Goal: Transaction & Acquisition: Register for event/course

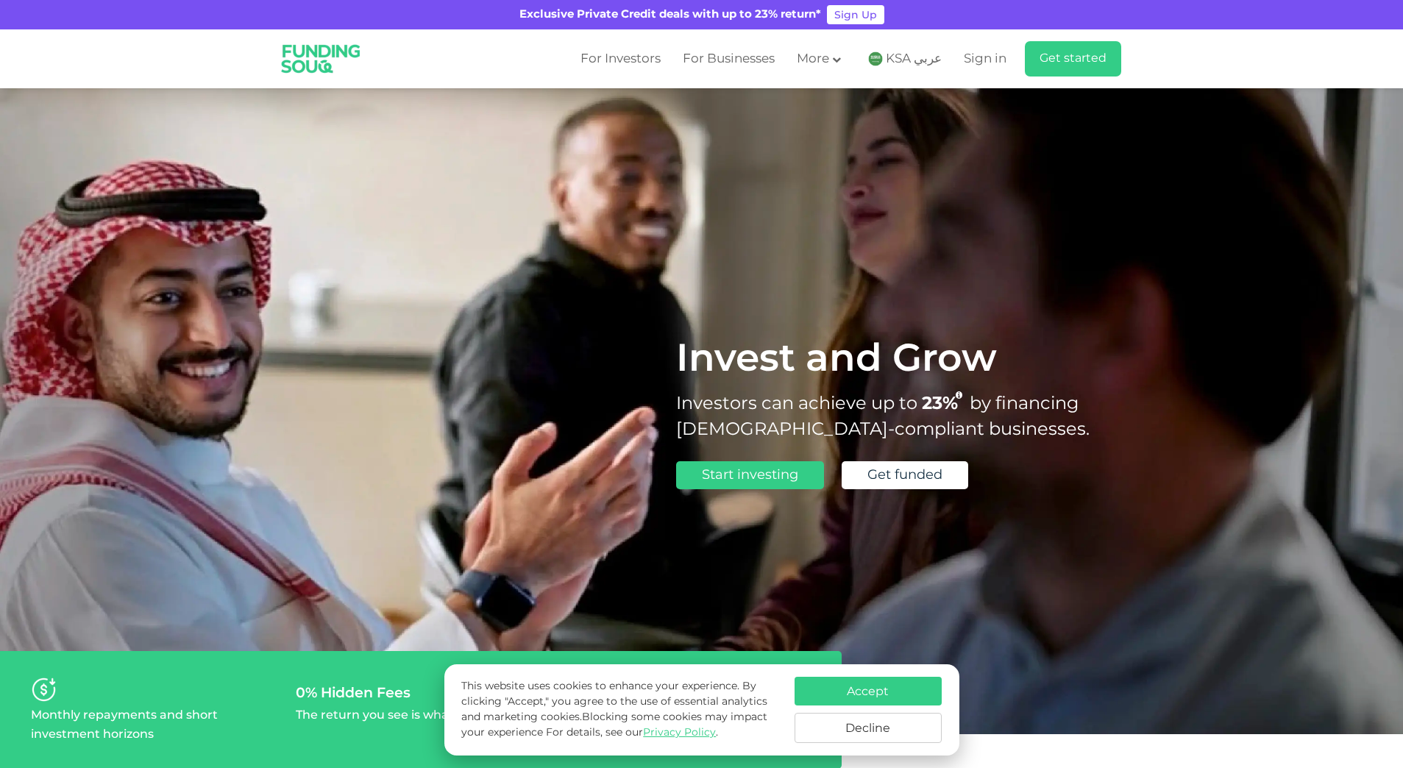
click at [923, 57] on span "KSA عربي" at bounding box center [914, 59] width 56 height 17
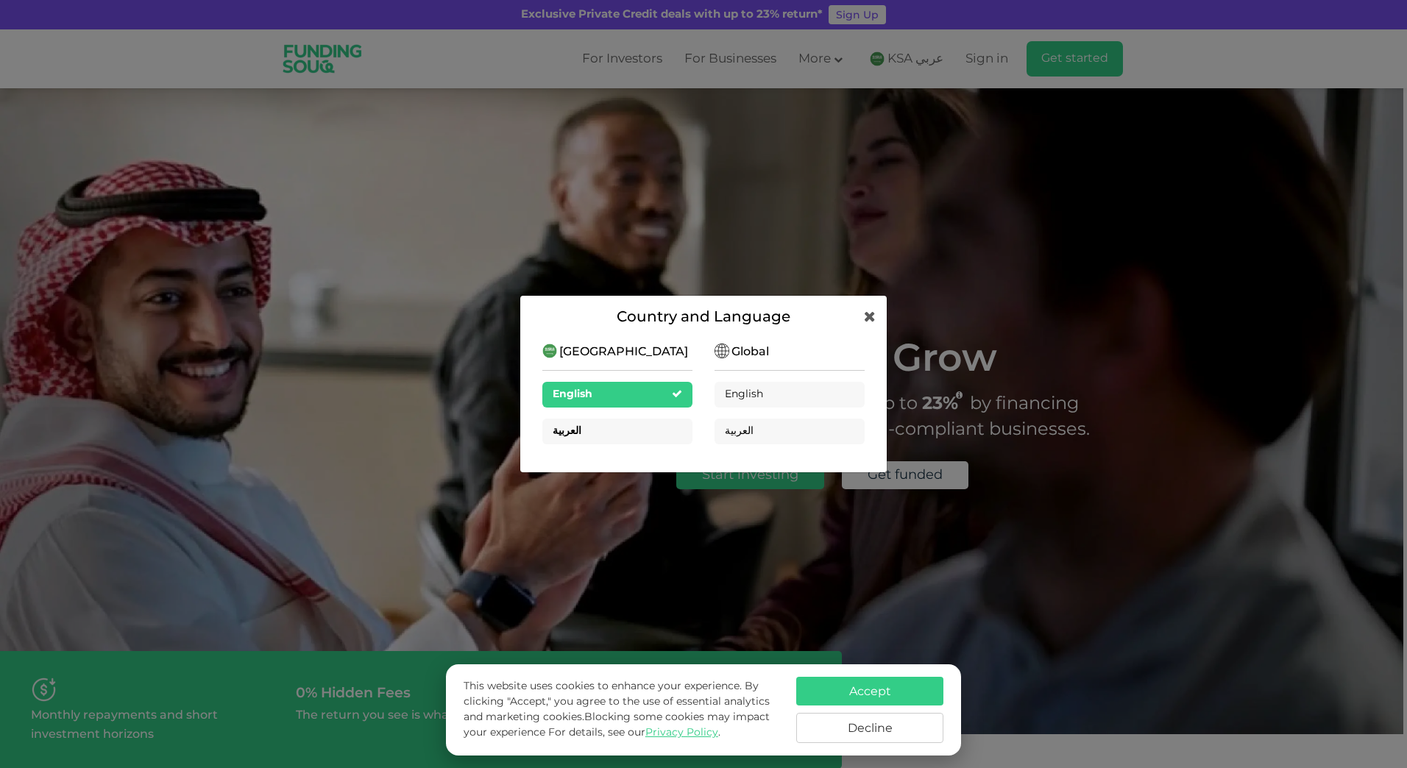
click at [576, 428] on div "العربية" at bounding box center [617, 432] width 150 height 26
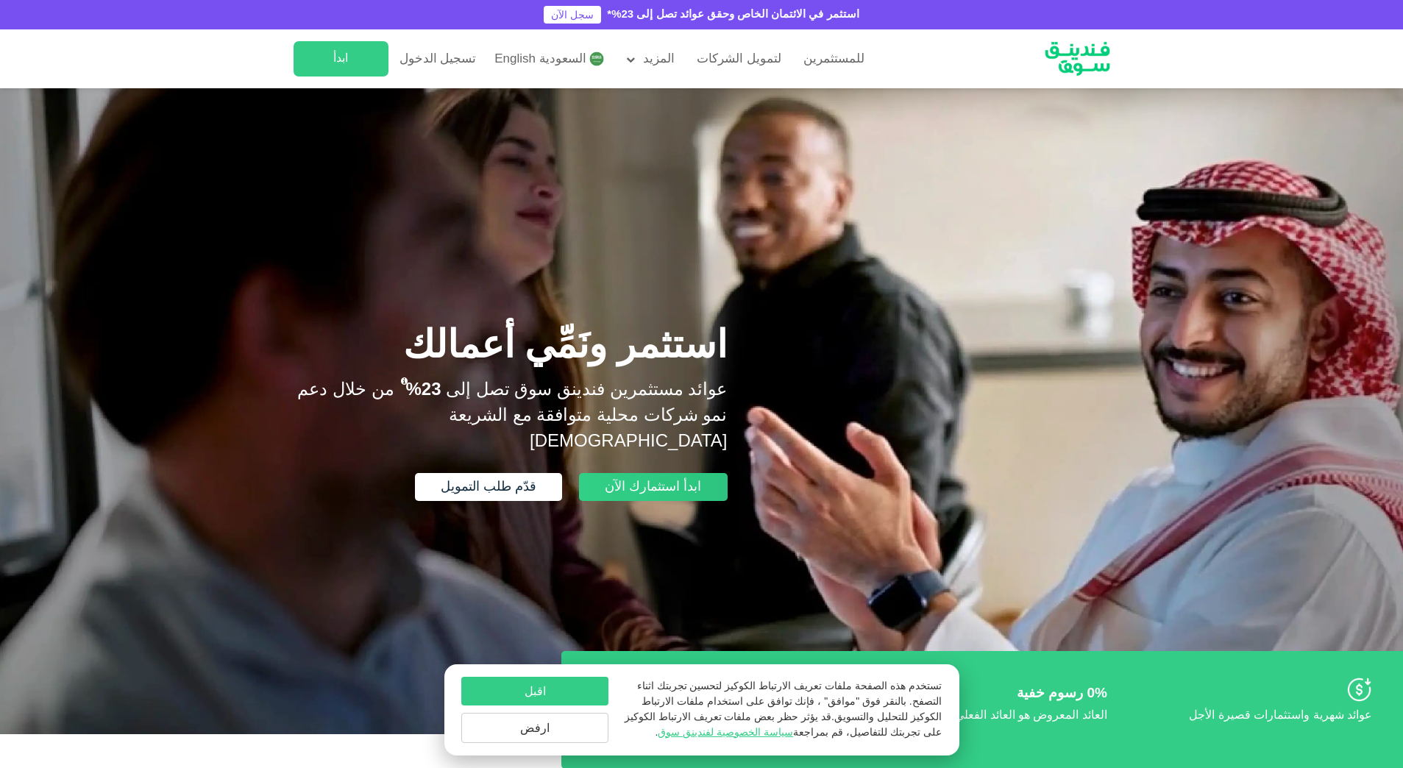
click at [647, 481] on span "ابدأ استثمارك الآن" at bounding box center [653, 487] width 96 height 13
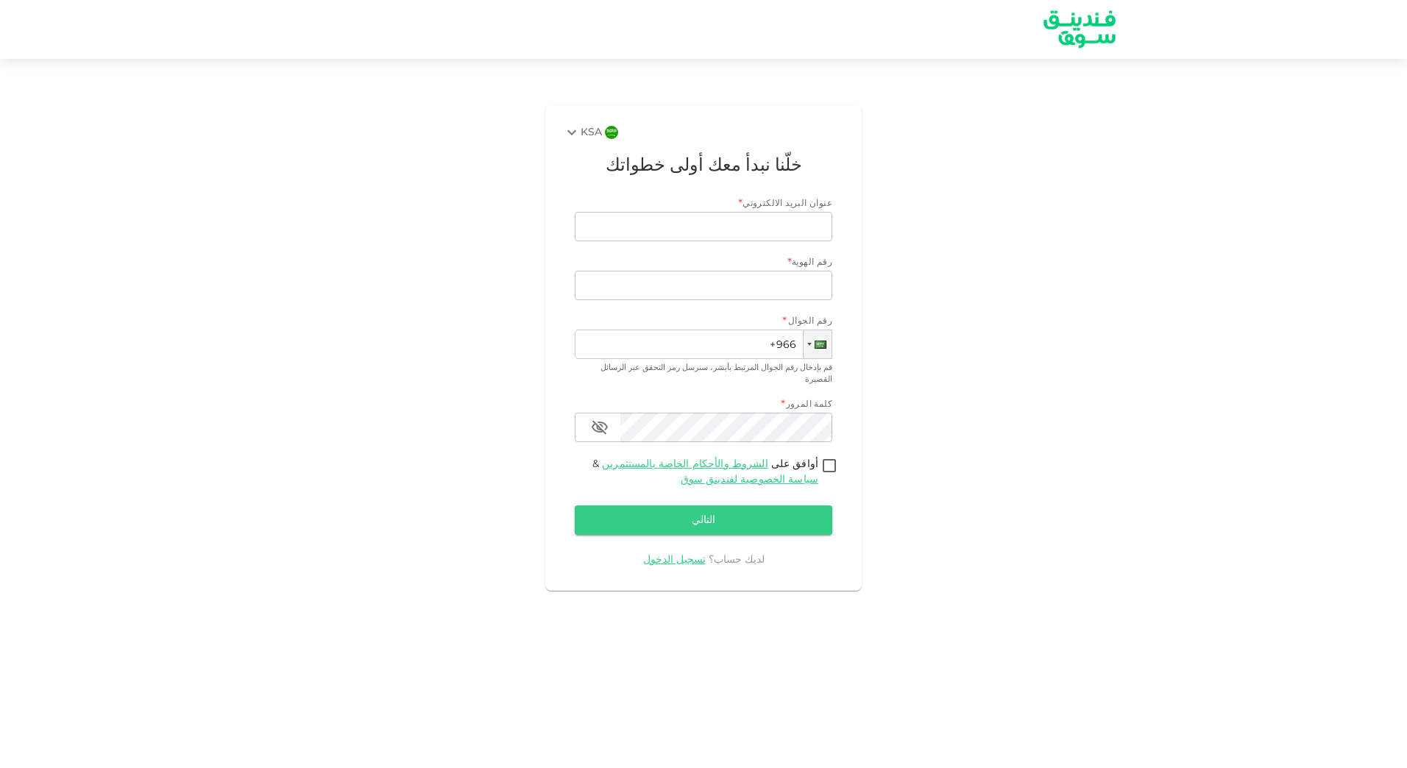
click at [574, 132] on icon at bounding box center [571, 132] width 9 height 5
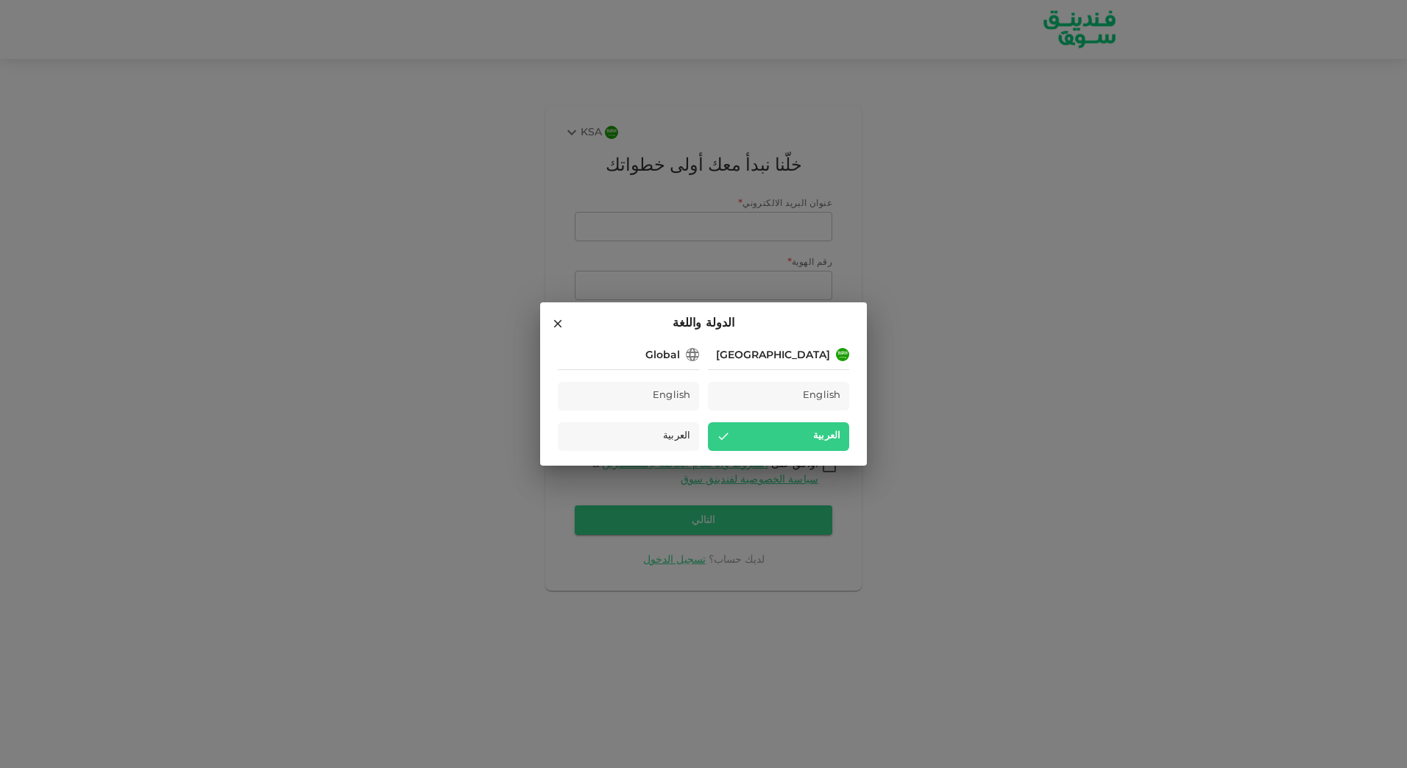
click at [550, 322] on h2 "الدولة واللغة" at bounding box center [703, 323] width 327 height 43
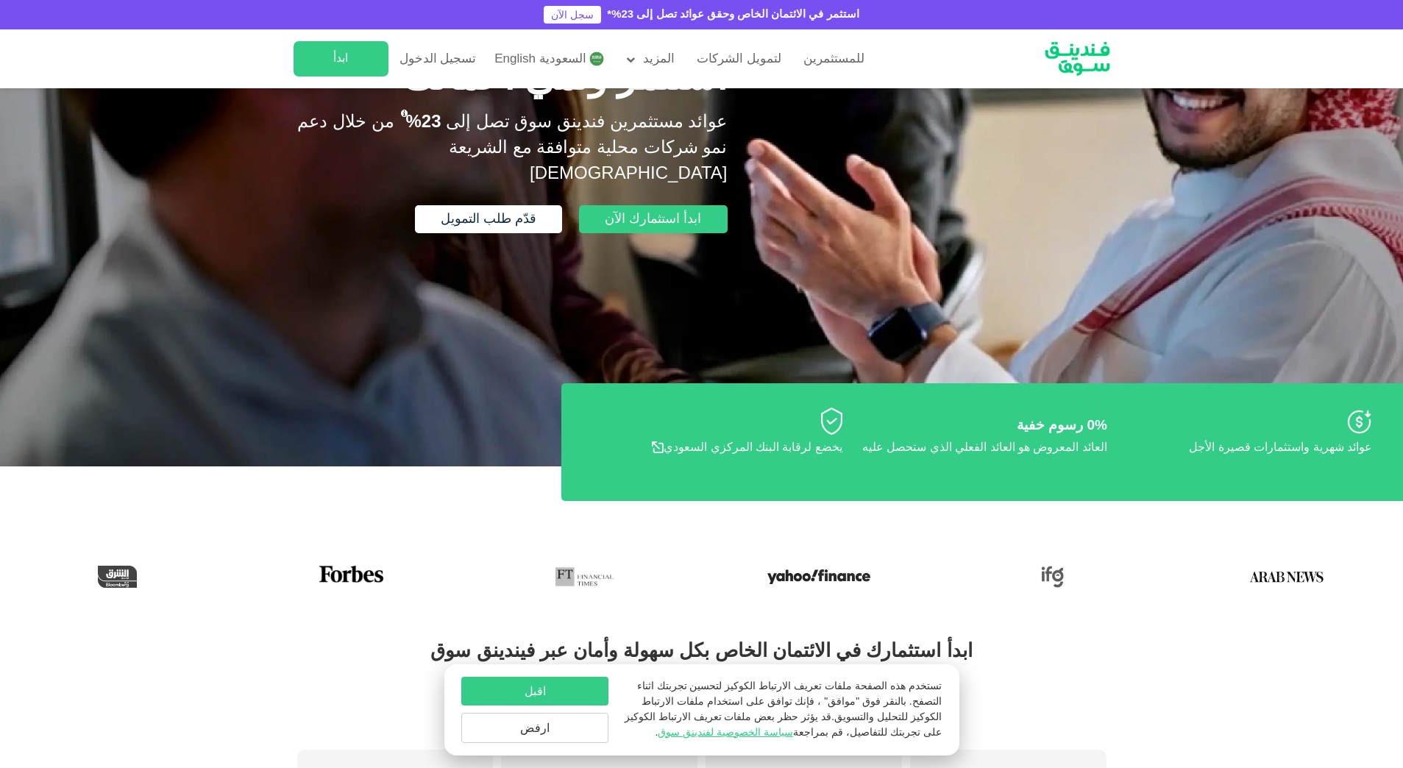
scroll to position [294, 0]
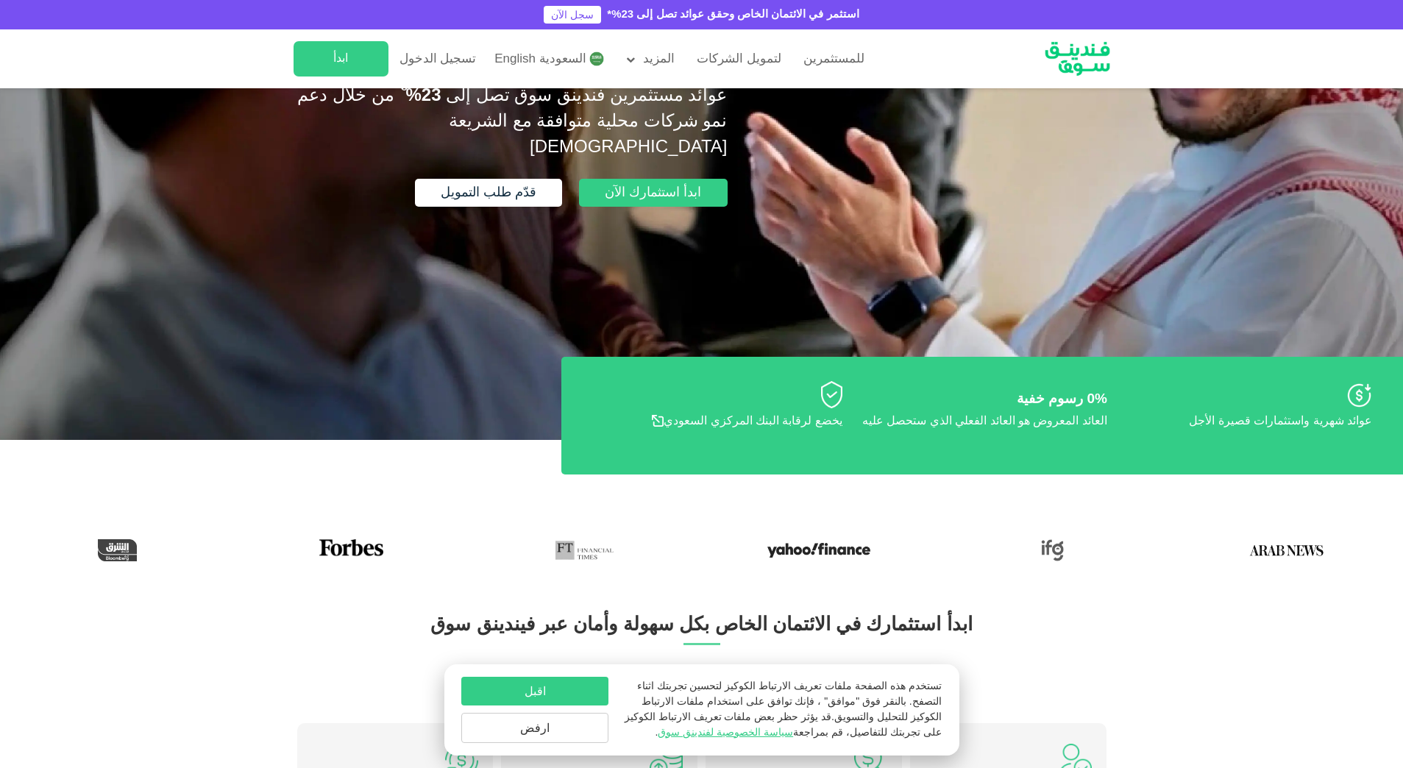
click at [554, 698] on button "اقبل" at bounding box center [534, 691] width 147 height 29
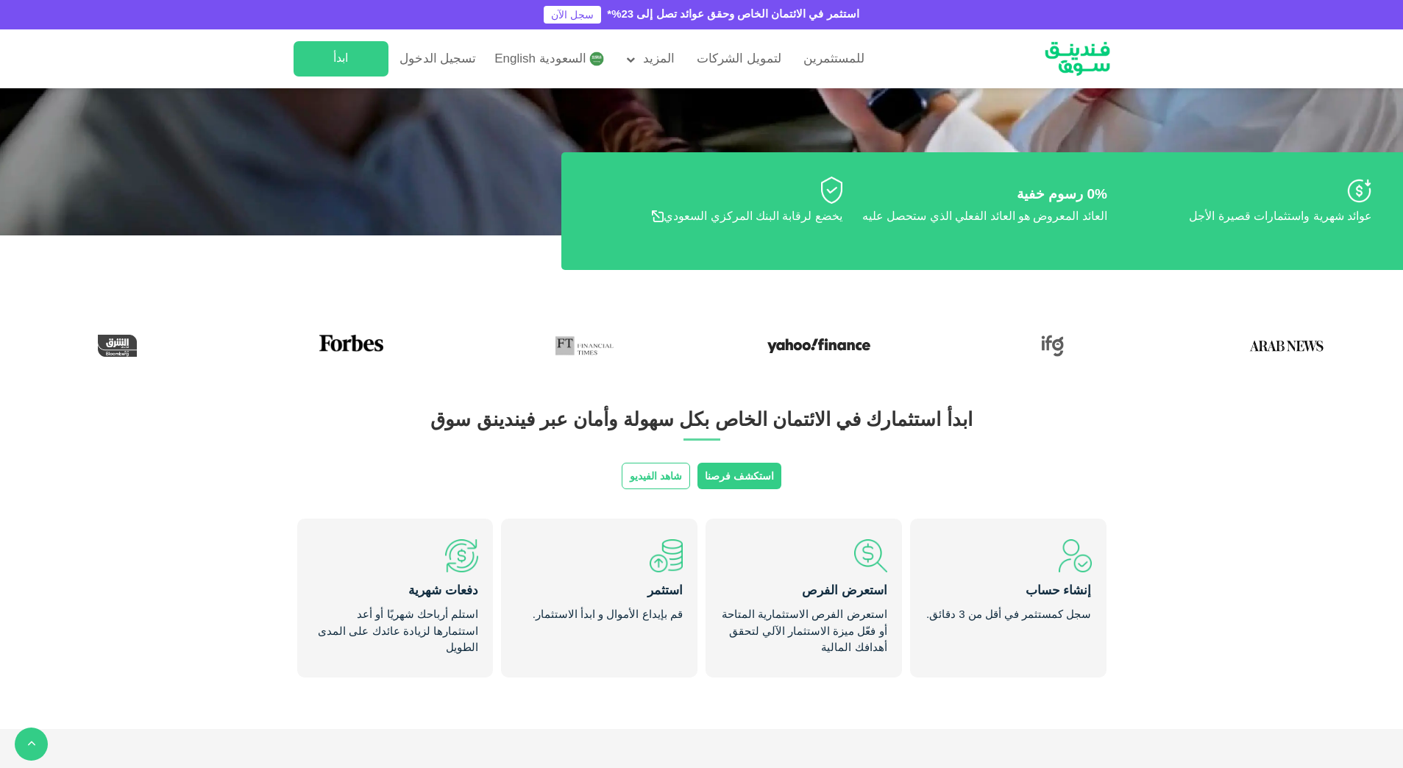
scroll to position [515, 0]
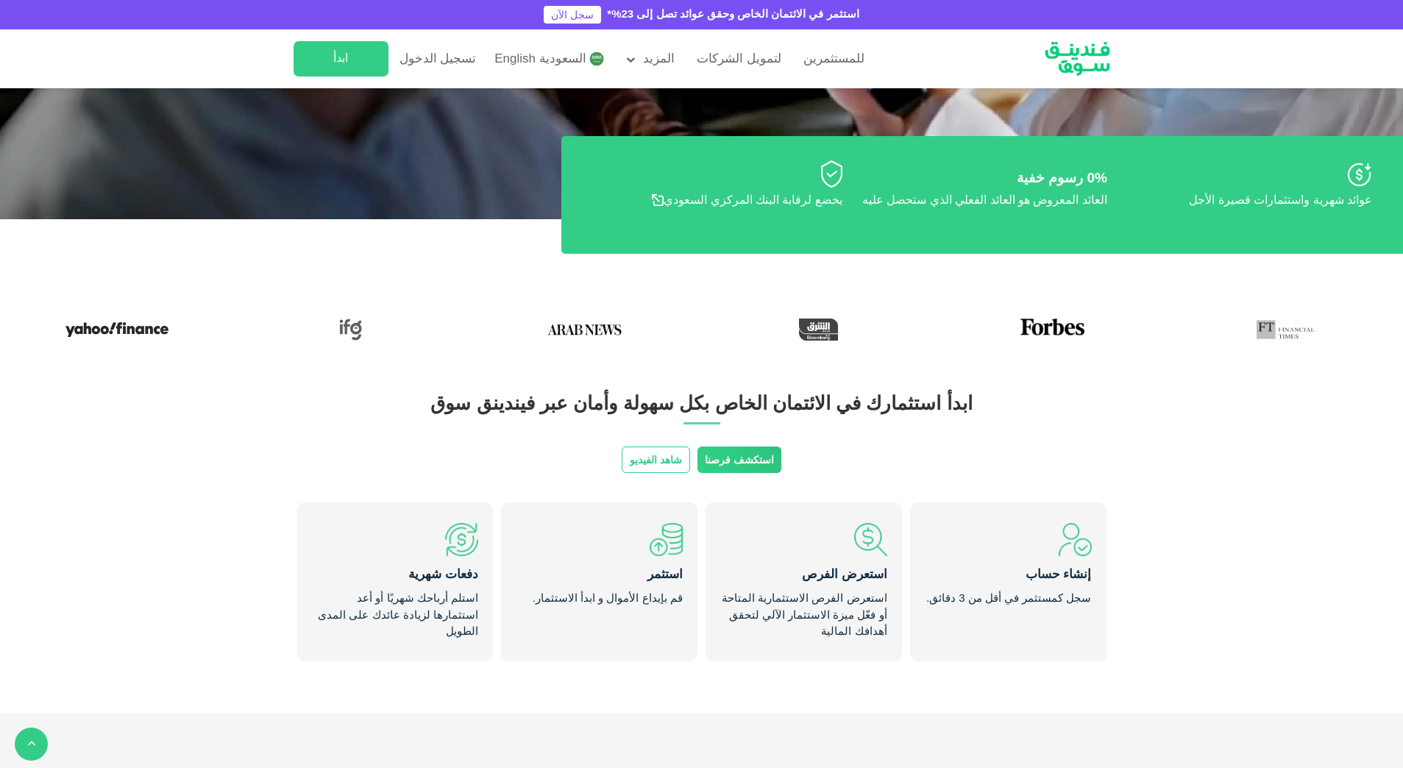
click at [735, 462] on link "استكشف فرصنا" at bounding box center [740, 460] width 84 height 26
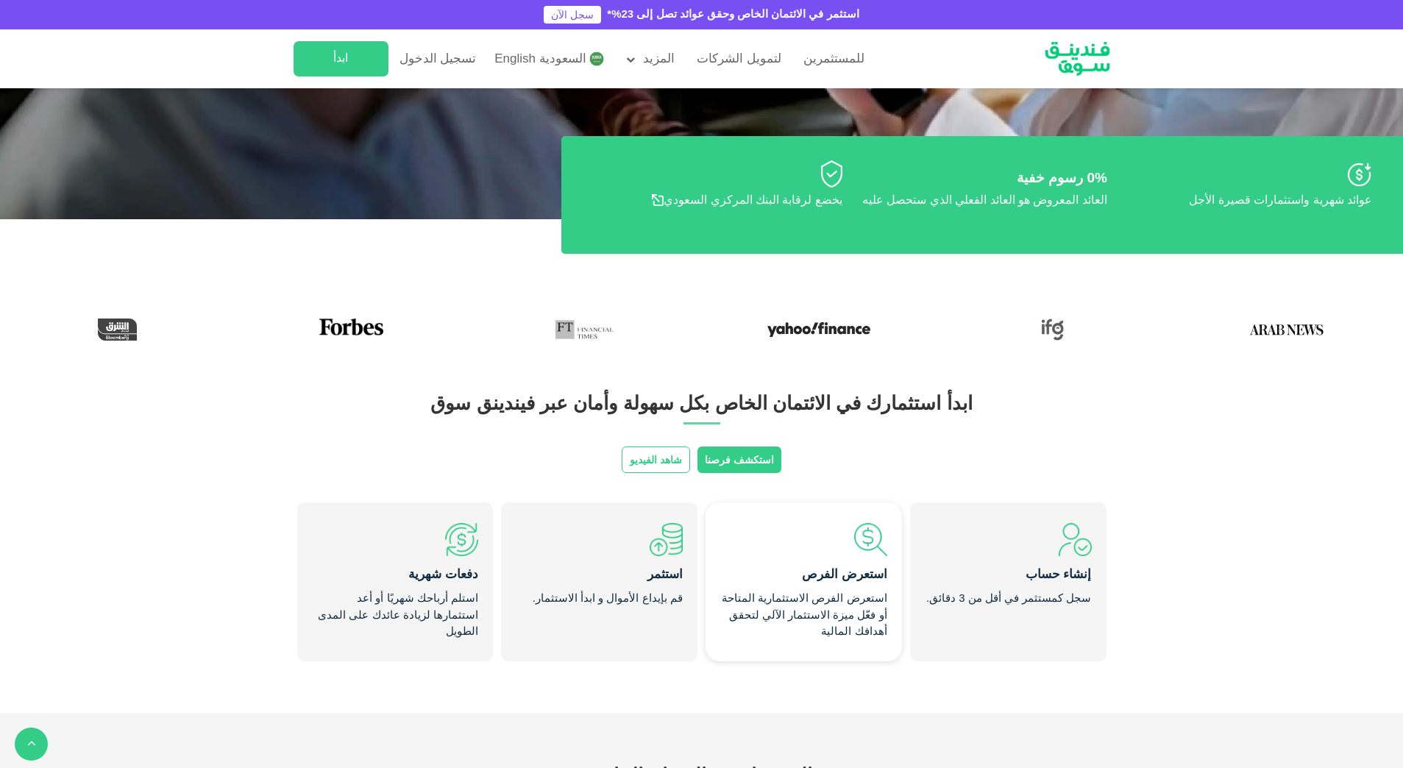
click at [840, 582] on div "استعرض الفرص" at bounding box center [803, 575] width 166 height 16
click at [843, 578] on div "استعرض الفرص" at bounding box center [803, 575] width 166 height 16
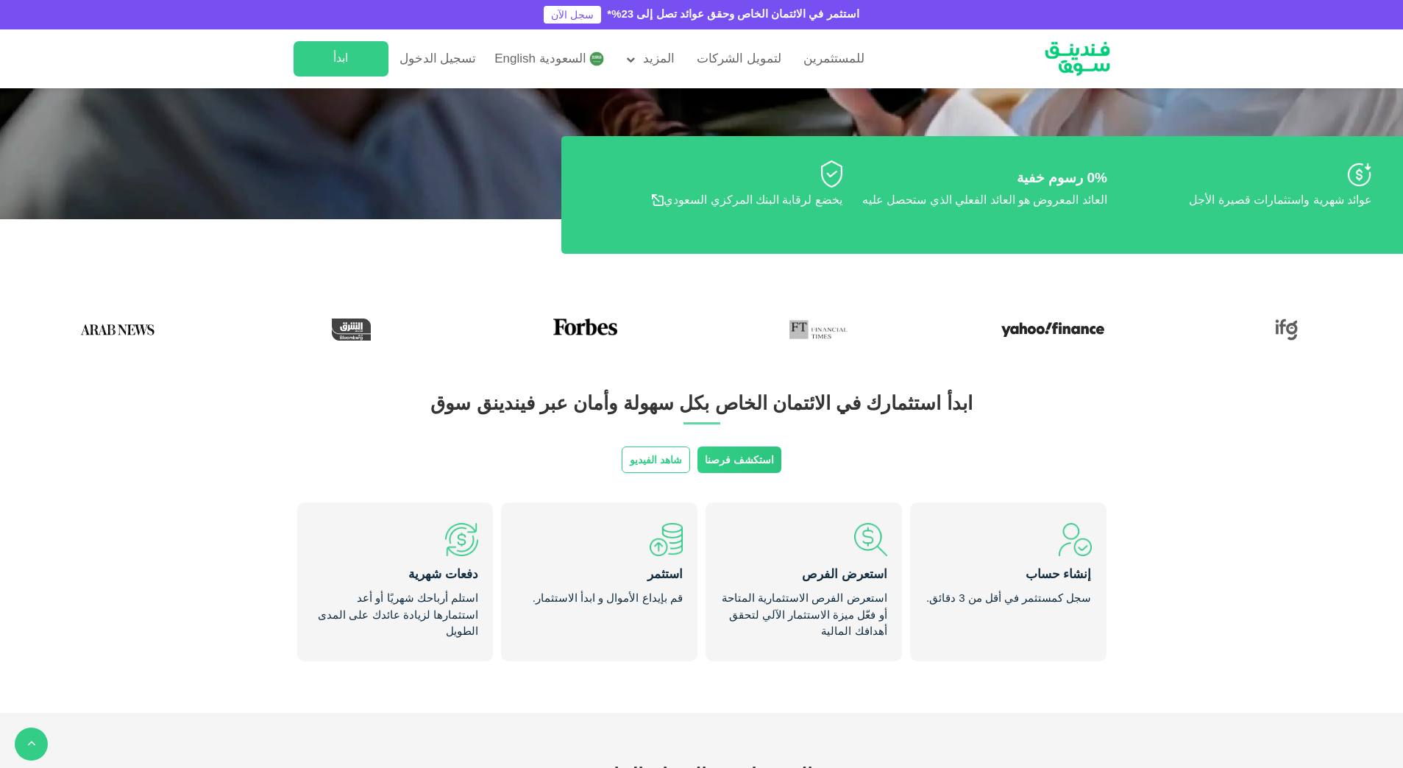
click at [721, 464] on link "استكشف فرصنا" at bounding box center [740, 460] width 84 height 26
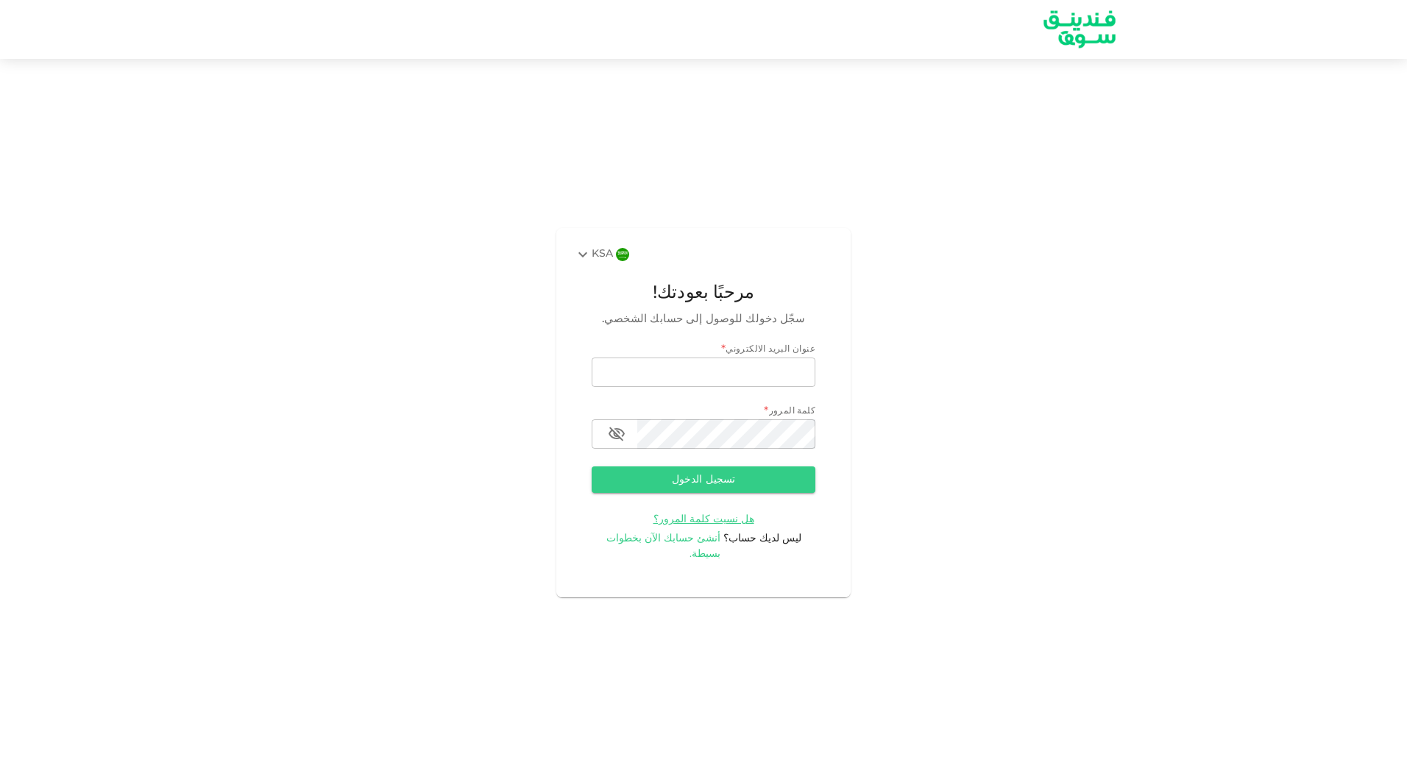
click at [709, 547] on span "أنشئ حسابك الآن بخطوات بسيطة." at bounding box center [663, 547] width 115 height 26
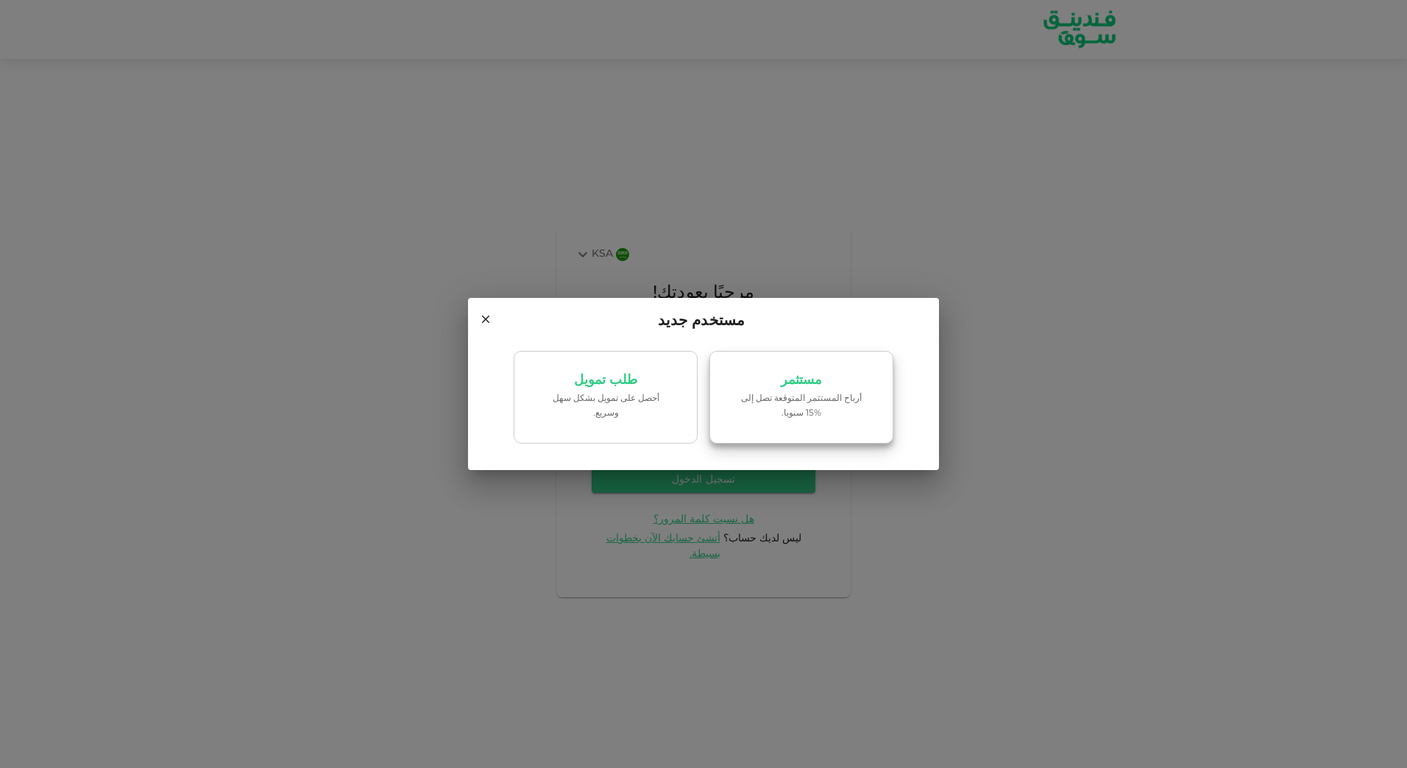
click at [808, 392] on p "أرباح المستثمر المتوقعة تصل إلى %15 سنويا." at bounding box center [801, 406] width 125 height 28
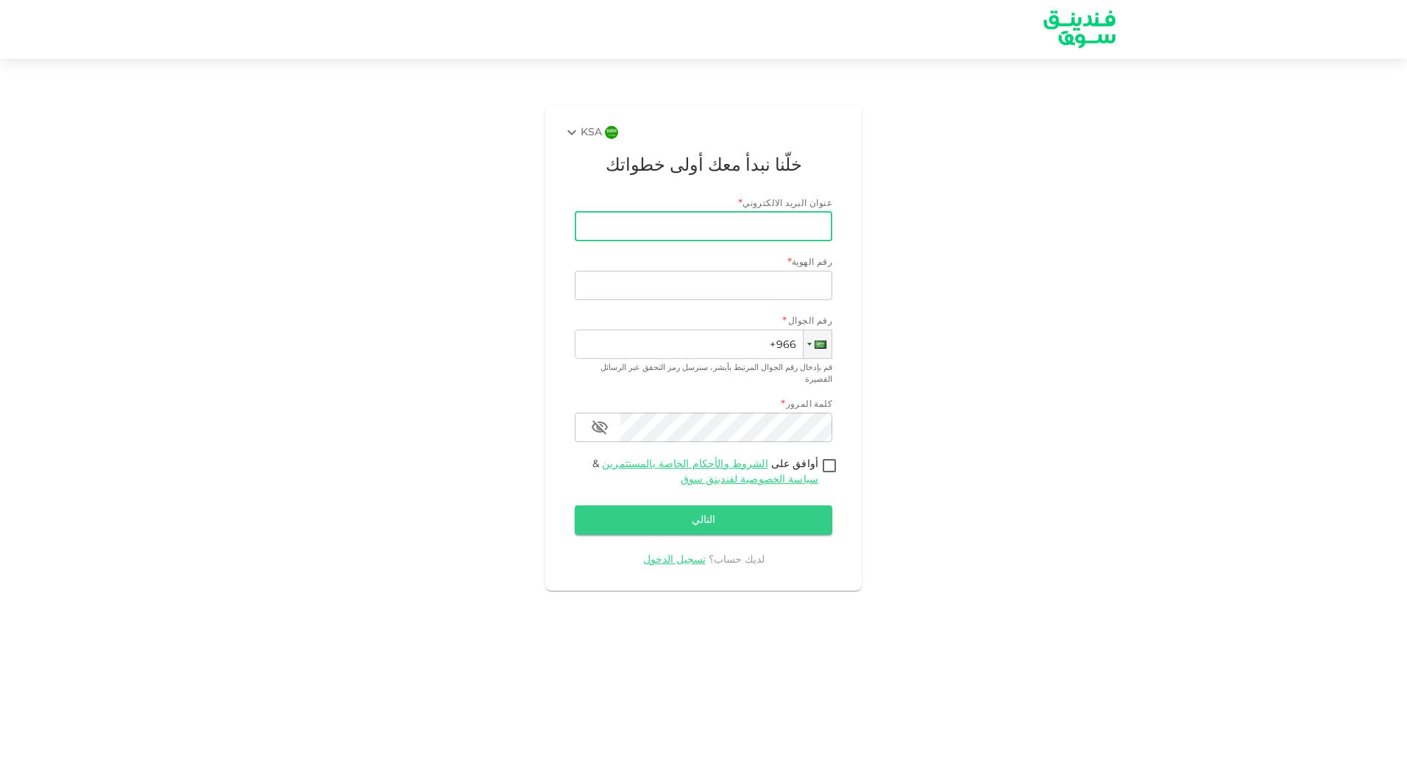
click at [768, 224] on input "عنوان البريد الالكتروني" at bounding box center [711, 226] width 241 height 29
type input "ش"
type input "a"
